Goal: Information Seeking & Learning: Learn about a topic

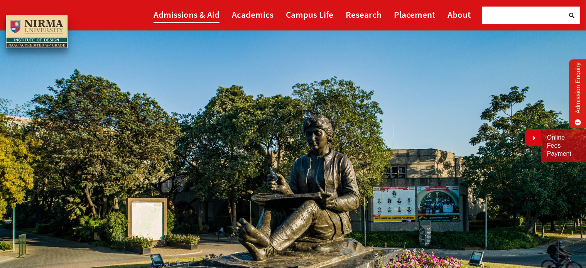
click at [191, 16] on link "Admissions & Aid" at bounding box center [186, 14] width 66 height 17
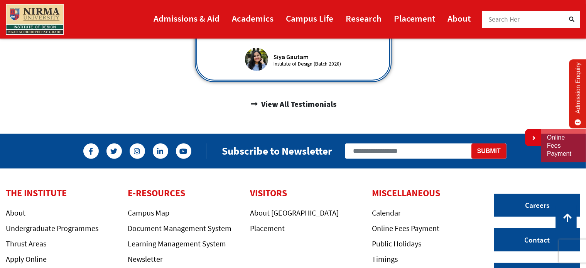
scroll to position [526, 0]
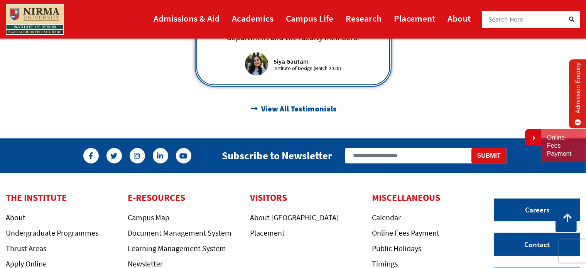
click at [288, 102] on span "View All Testimonials" at bounding box center [297, 108] width 77 height 13
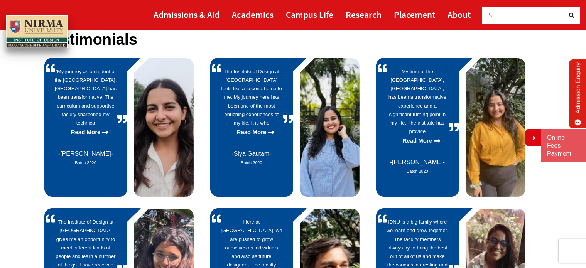
scroll to position [67, 0]
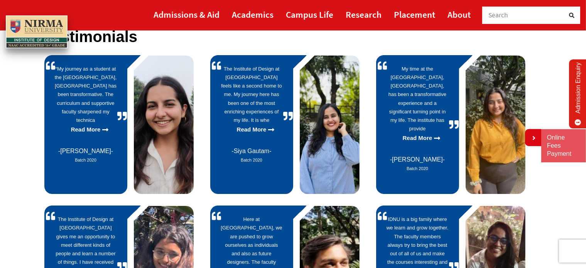
click at [182, 87] on img at bounding box center [164, 125] width 60 height 138
click at [166, 99] on img at bounding box center [164, 125] width 60 height 138
click at [96, 151] on span "Purvai Mishra" at bounding box center [85, 151] width 55 height 7
click at [98, 126] on p "Read More" at bounding box center [86, 130] width 62 height 10
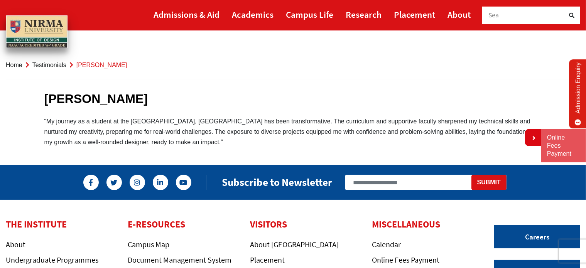
click at [45, 62] on link "Testimonials" at bounding box center [49, 65] width 34 height 7
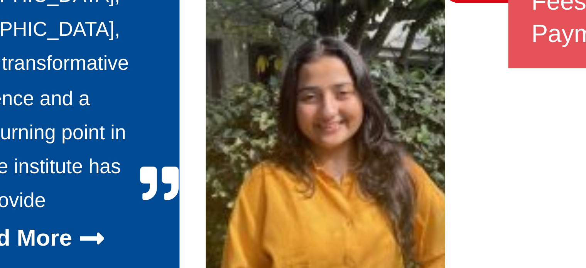
scroll to position [1, 0]
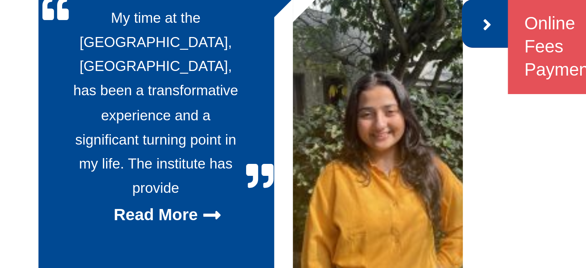
click at [534, 141] on link at bounding box center [533, 137] width 16 height 17
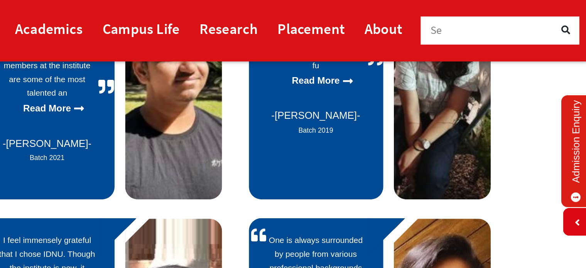
scroll to position [297, 0]
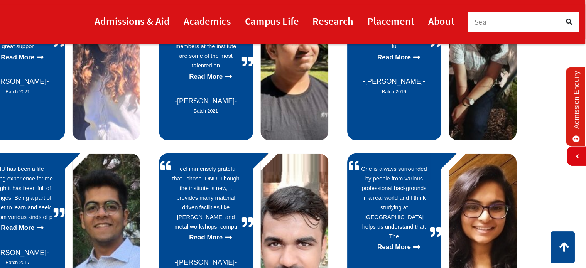
click at [544, 88] on div "Testimonials “My journey as a student at the [GEOGRAPHIC_DATA], [GEOGRAPHIC_DAT…" at bounding box center [293, 55] width 509 height 514
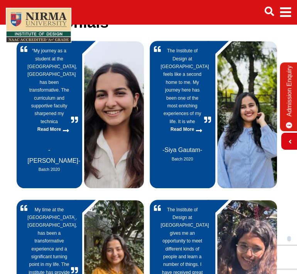
scroll to position [74, 0]
